Goal: Contribute content: Contribute content

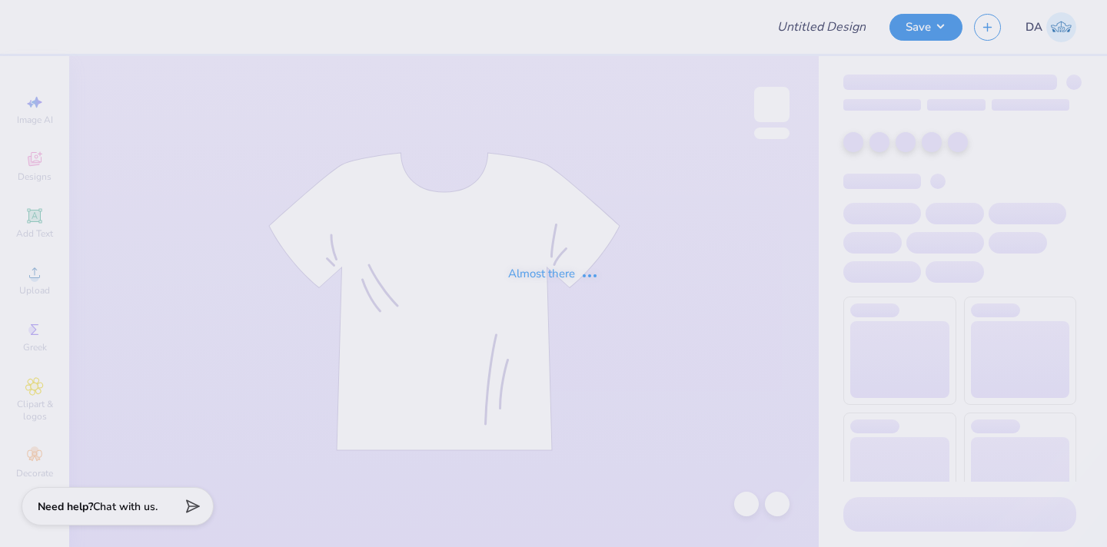
type input "pre pa"
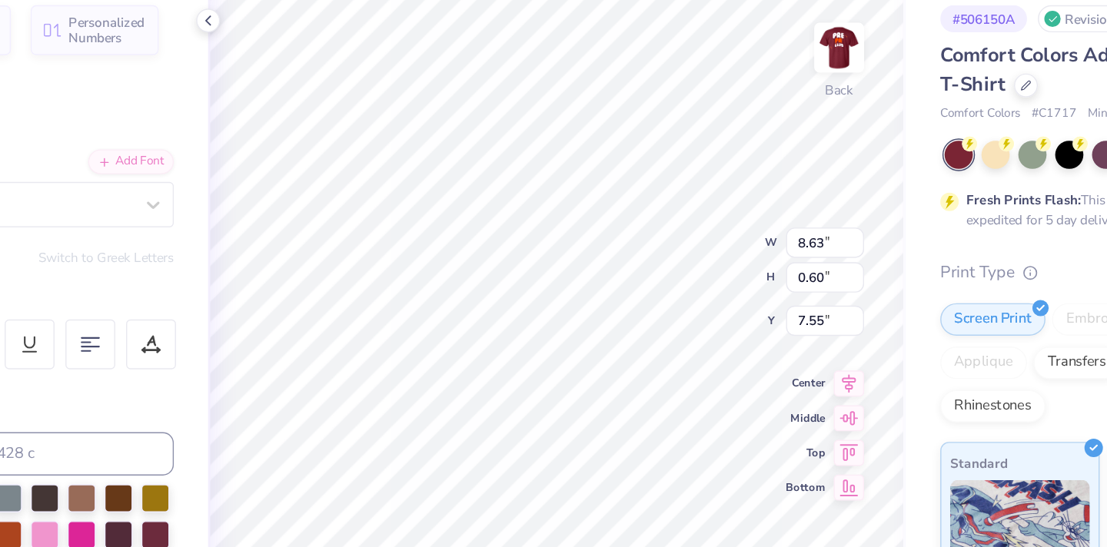
scroll to position [1, 2]
type textarea "Pre-Physician Assistant Club at [US_STATE][GEOGRAPHIC_DATA]"
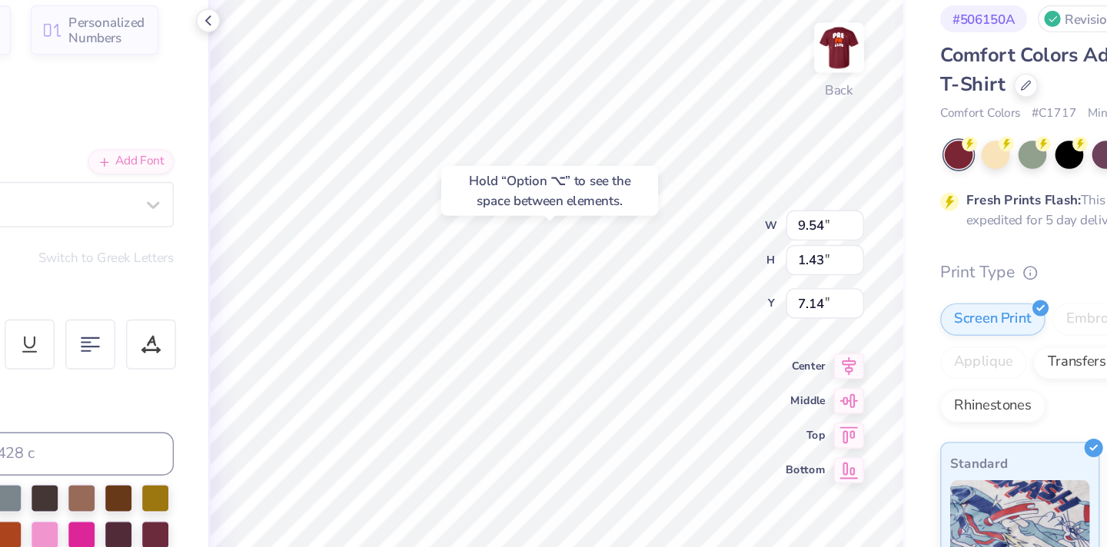
type input "7.60"
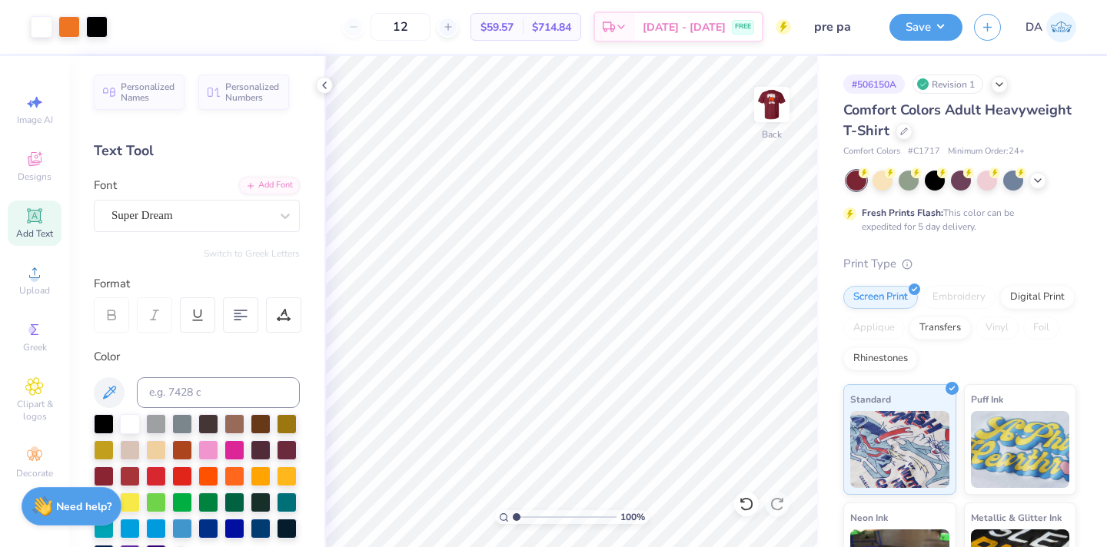
click at [38, 226] on div "Add Text" at bounding box center [35, 223] width 54 height 45
type textarea "®"
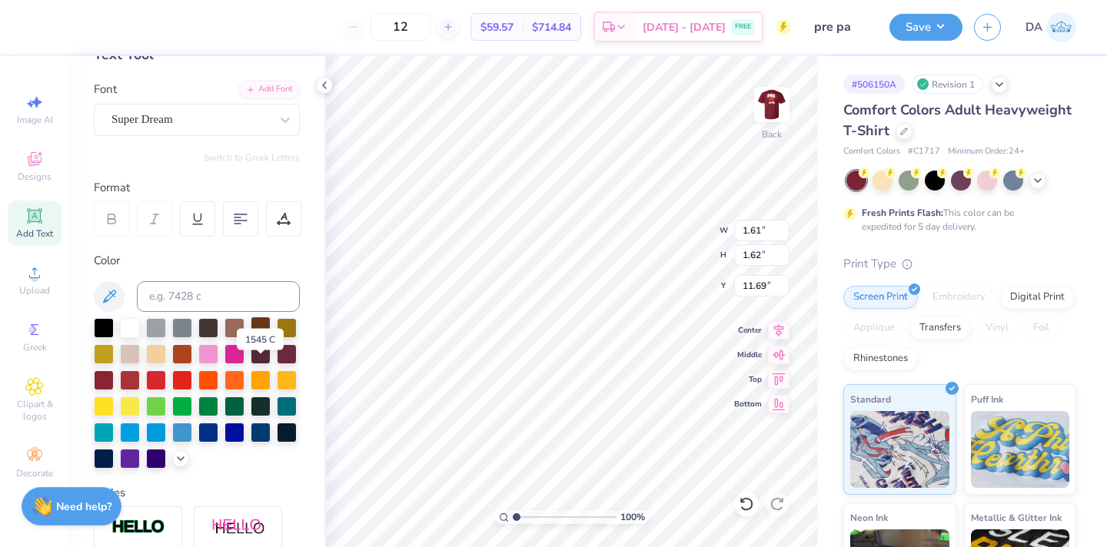
scroll to position [98, 0]
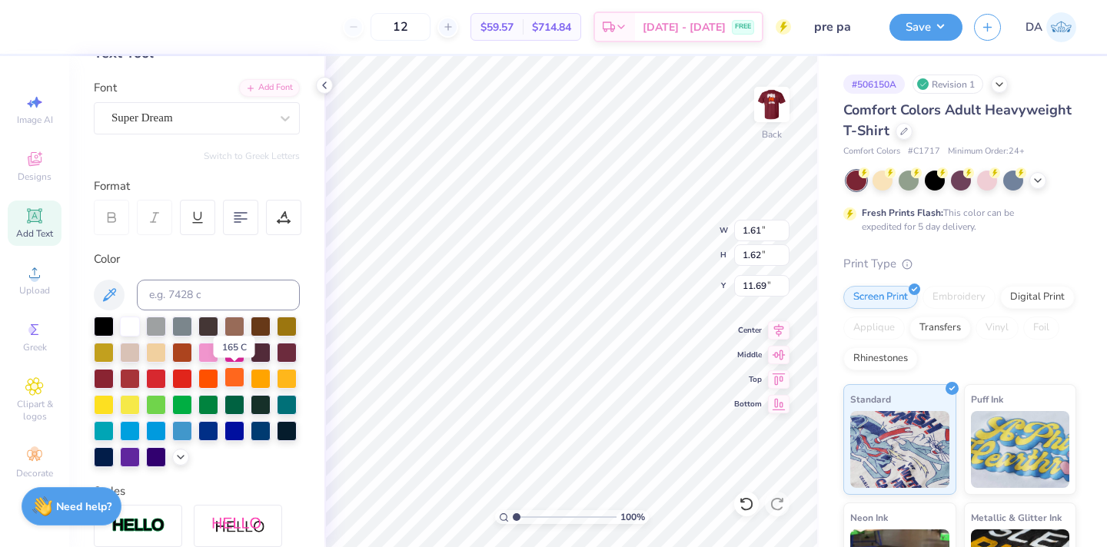
click at [231, 373] on div at bounding box center [234, 377] width 20 height 20
click at [209, 380] on div at bounding box center [208, 377] width 20 height 20
click at [233, 380] on div at bounding box center [234, 377] width 20 height 20
click at [214, 292] on input at bounding box center [218, 295] width 163 height 31
type input "158"
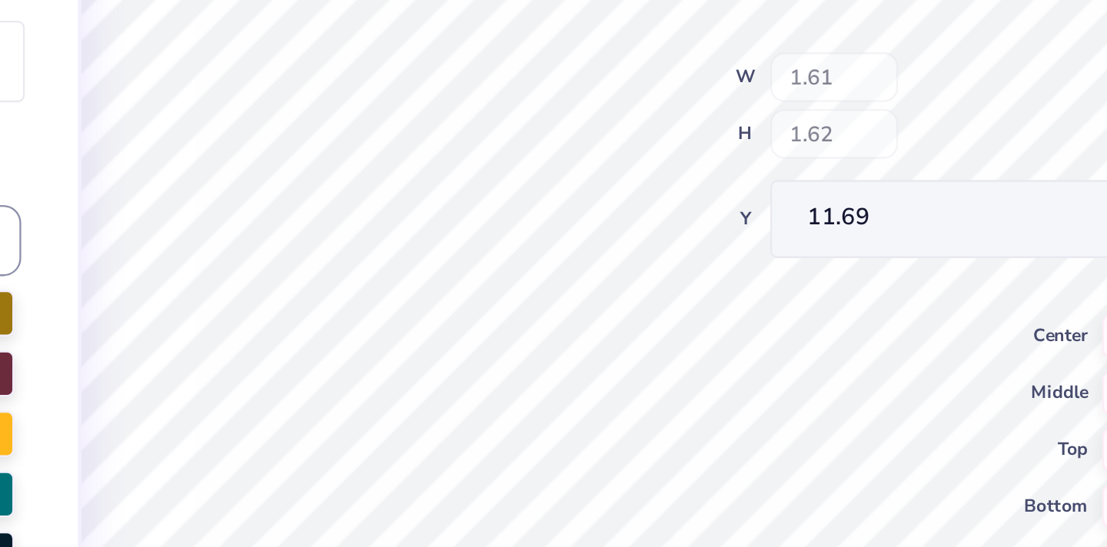
type input "0.24"
type input "13.06"
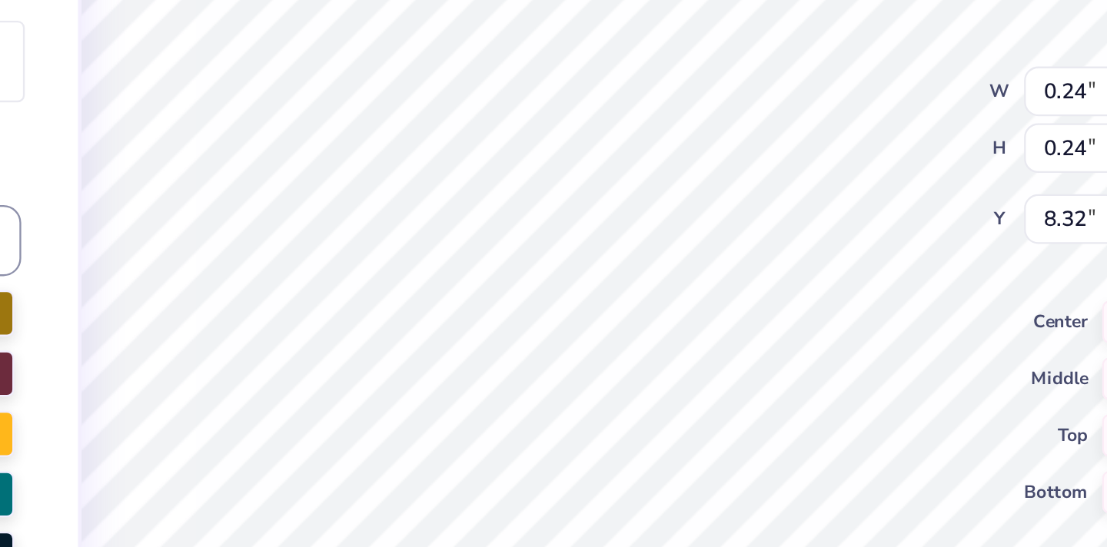
type input "8.32"
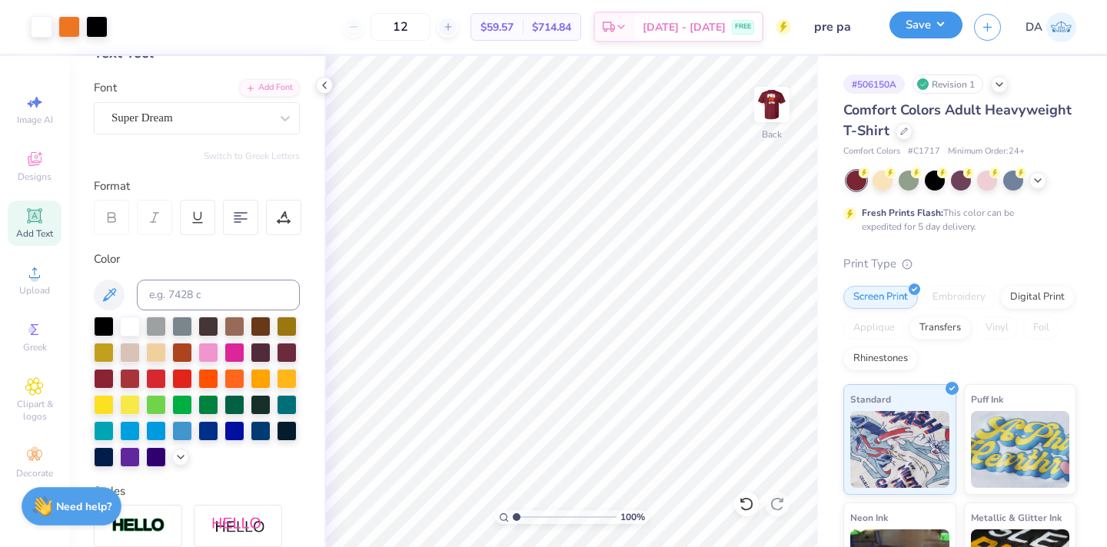
click at [932, 22] on button "Save" at bounding box center [925, 25] width 73 height 27
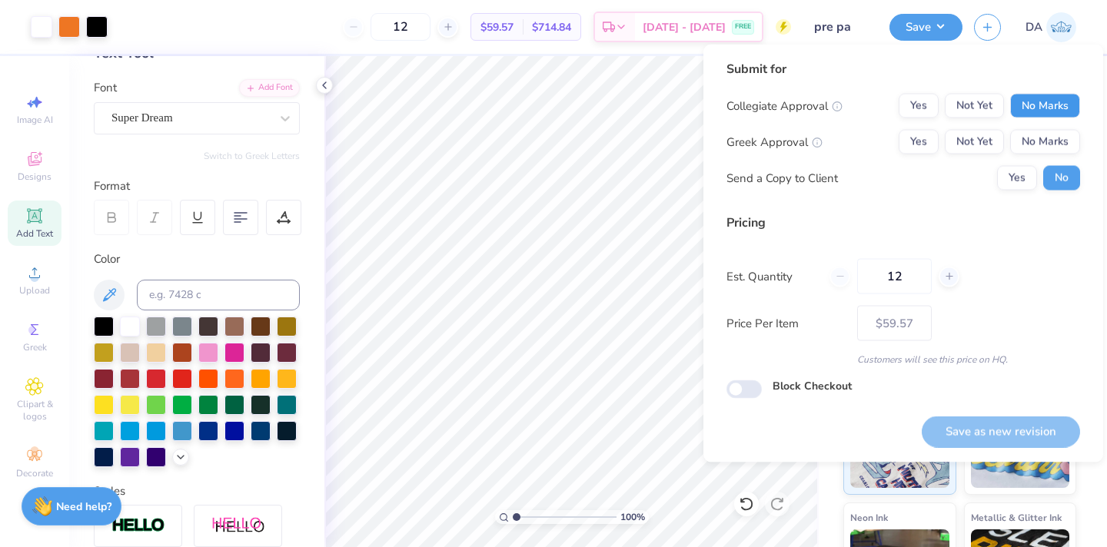
click at [1034, 94] on button "No Marks" at bounding box center [1045, 106] width 70 height 25
click at [921, 138] on button "Yes" at bounding box center [918, 142] width 40 height 25
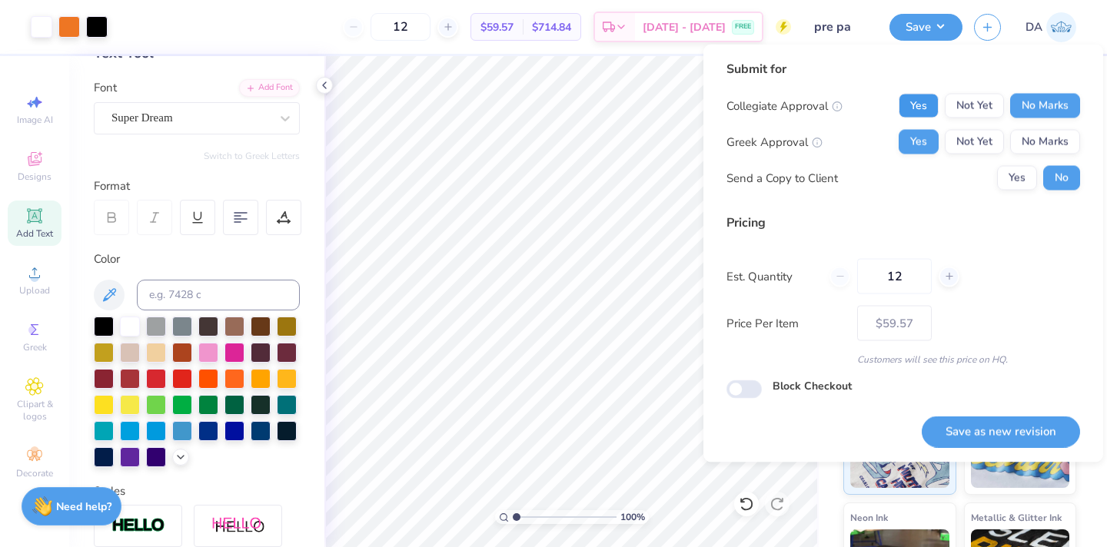
click at [918, 115] on button "Yes" at bounding box center [918, 106] width 40 height 25
click at [1037, 142] on button "No Marks" at bounding box center [1045, 142] width 70 height 25
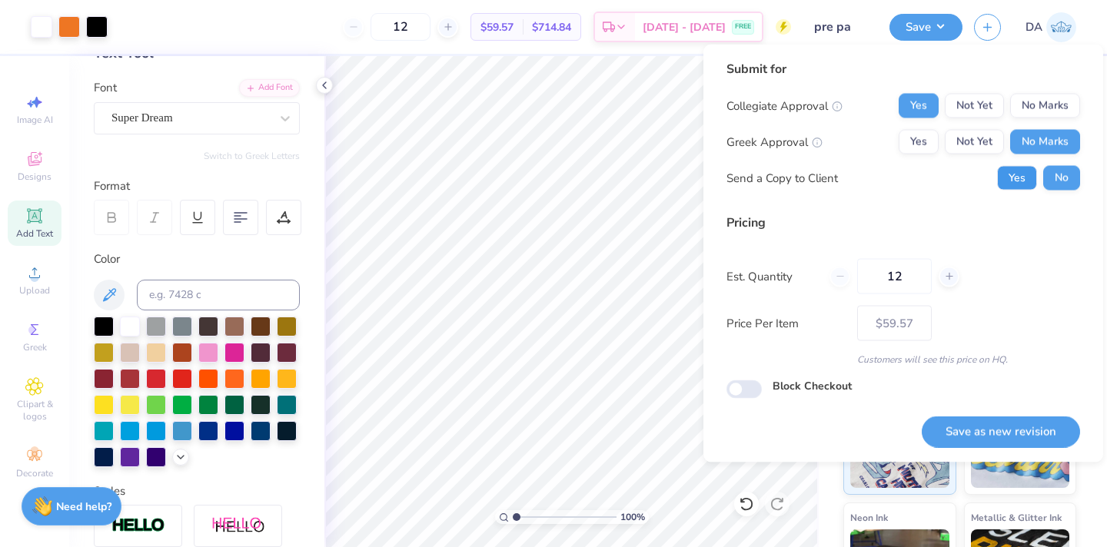
click at [1019, 175] on button "Yes" at bounding box center [1017, 178] width 40 height 25
click at [968, 423] on button "Save as new revision" at bounding box center [1000, 432] width 158 height 32
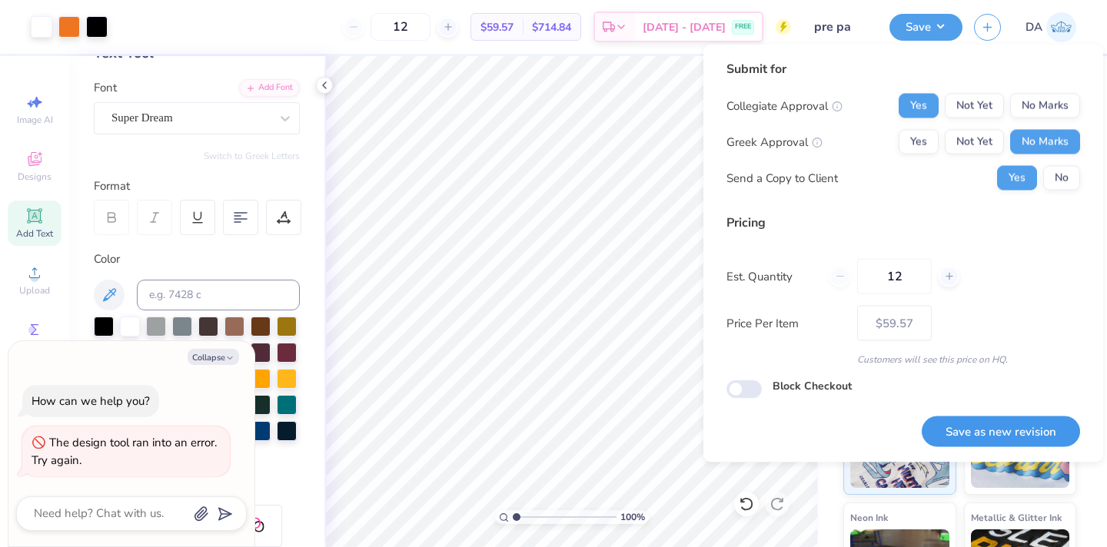
click at [973, 429] on button "Save as new revision" at bounding box center [1000, 432] width 158 height 32
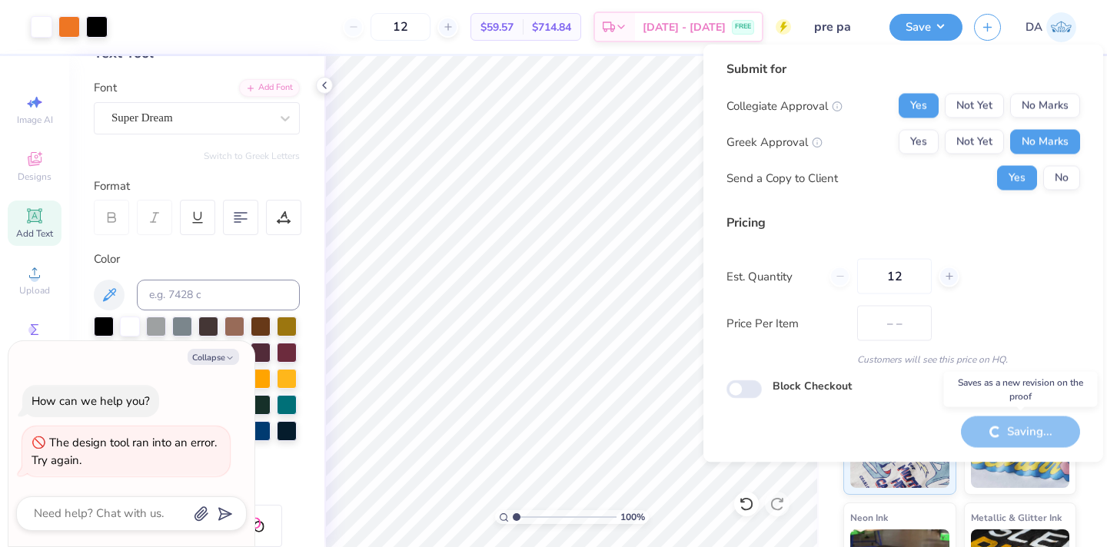
type input "$59.57"
type textarea "x"
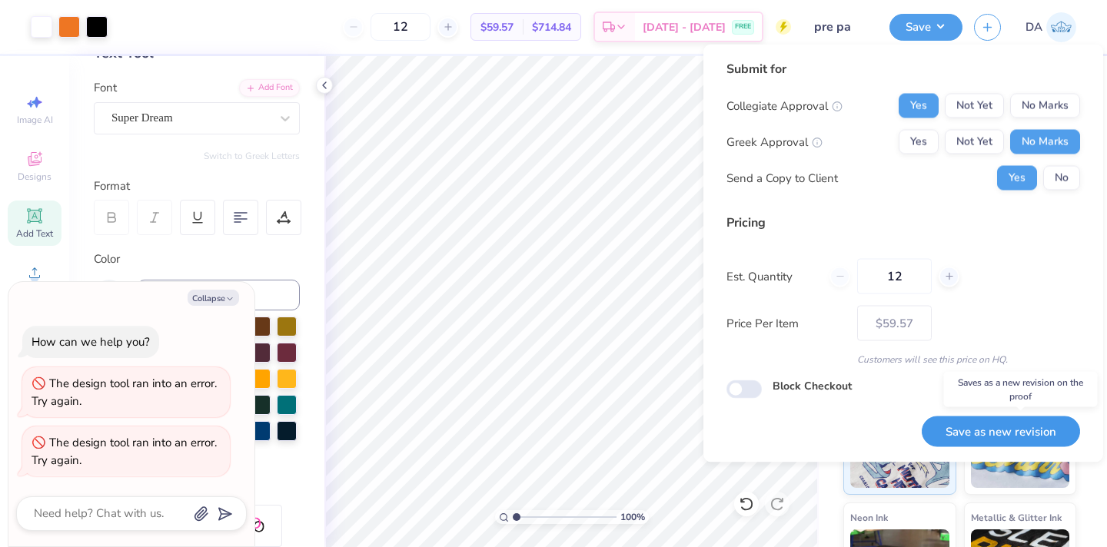
click at [954, 437] on button "Save as new revision" at bounding box center [1000, 432] width 158 height 32
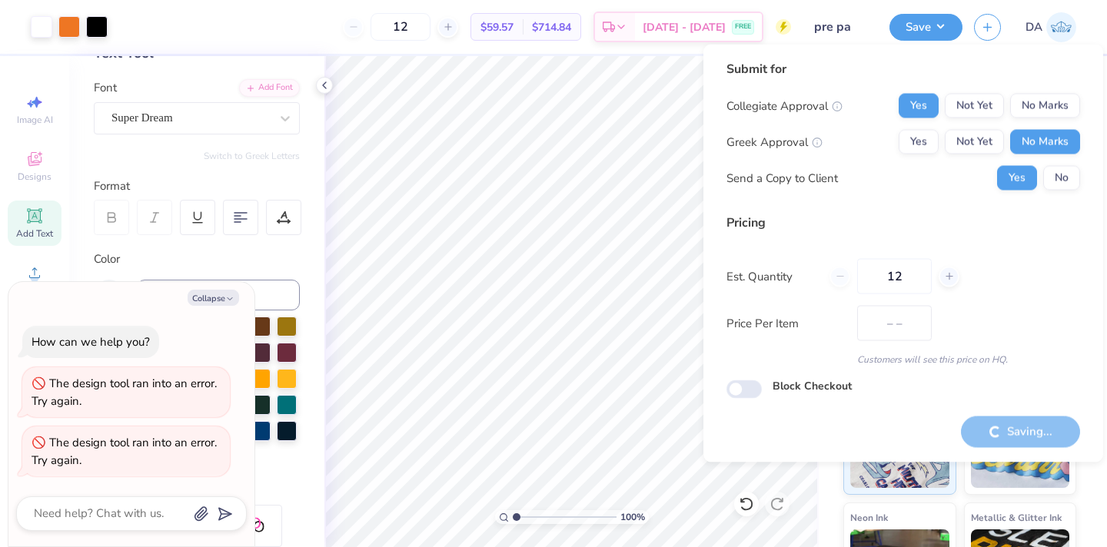
type input "$59.57"
type textarea "x"
